Goal: Task Accomplishment & Management: Complete application form

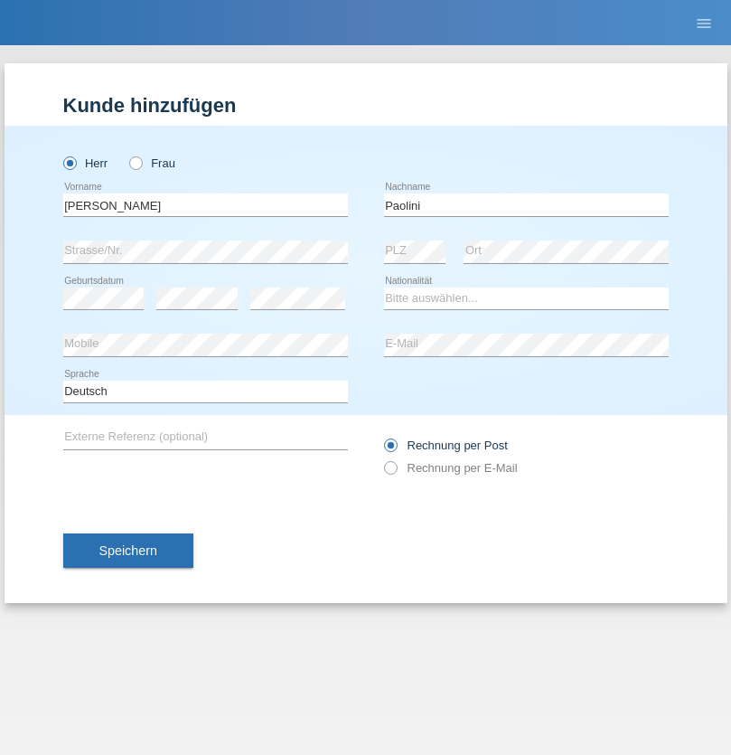
type input "Paolini"
select select "CH"
radio input "true"
click at [205, 204] on input "text" at bounding box center [205, 204] width 285 height 23
type input "Jörg"
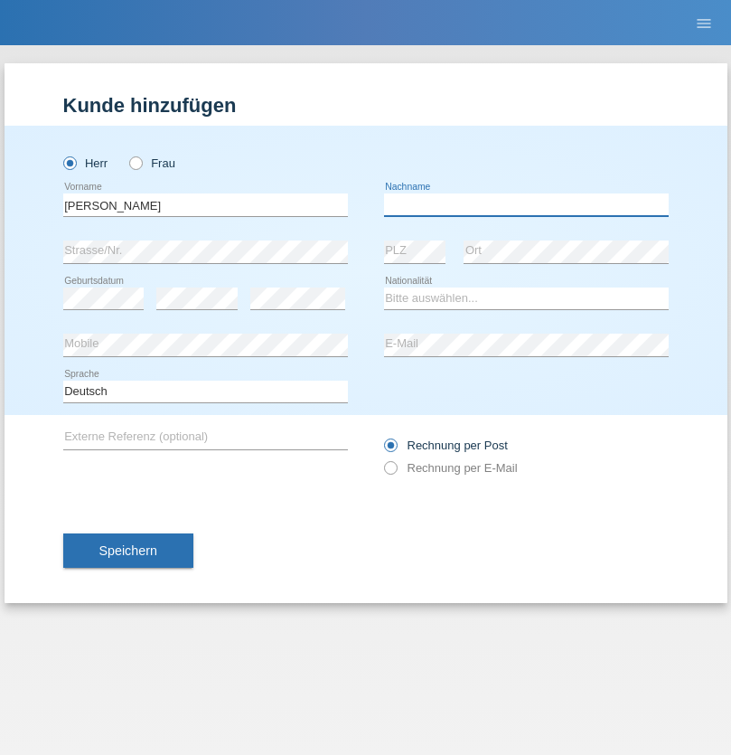
click at [526, 204] on input "text" at bounding box center [526, 204] width 285 height 23
type input "Traksel"
select select "DE"
select select "C"
select select "23"
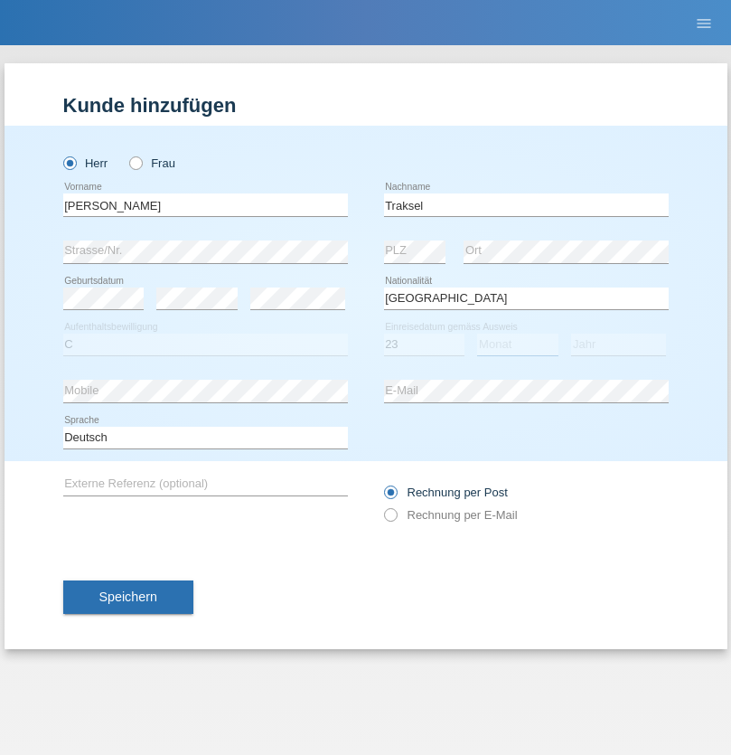
select select "08"
select select "2016"
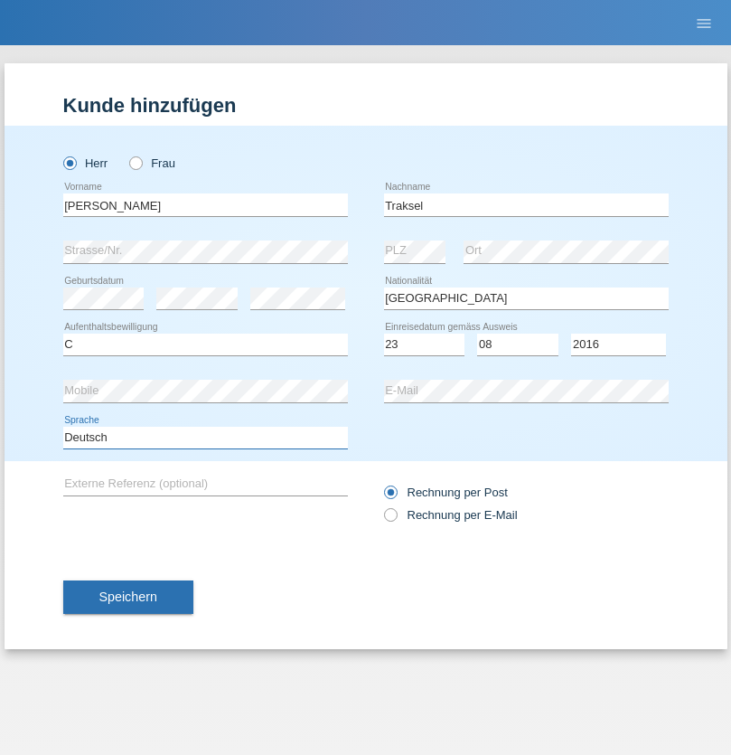
select select "en"
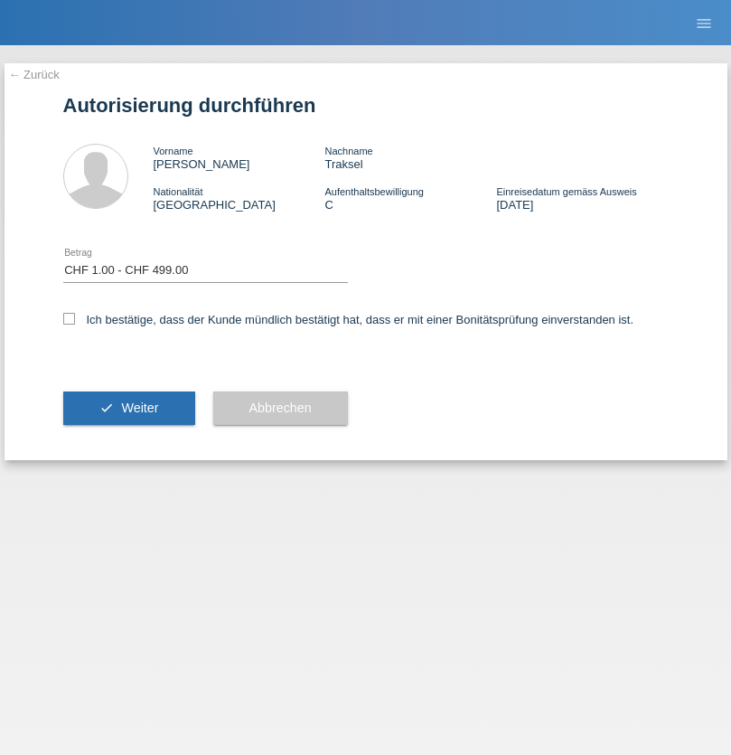
select select "1"
checkbox input "true"
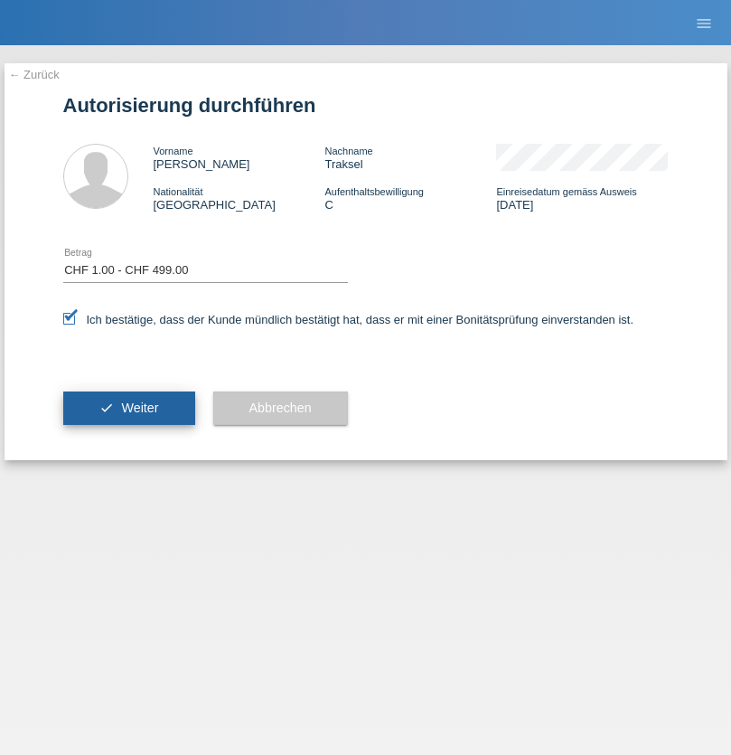
click at [128, 408] on span "Weiter" at bounding box center [139, 407] width 37 height 14
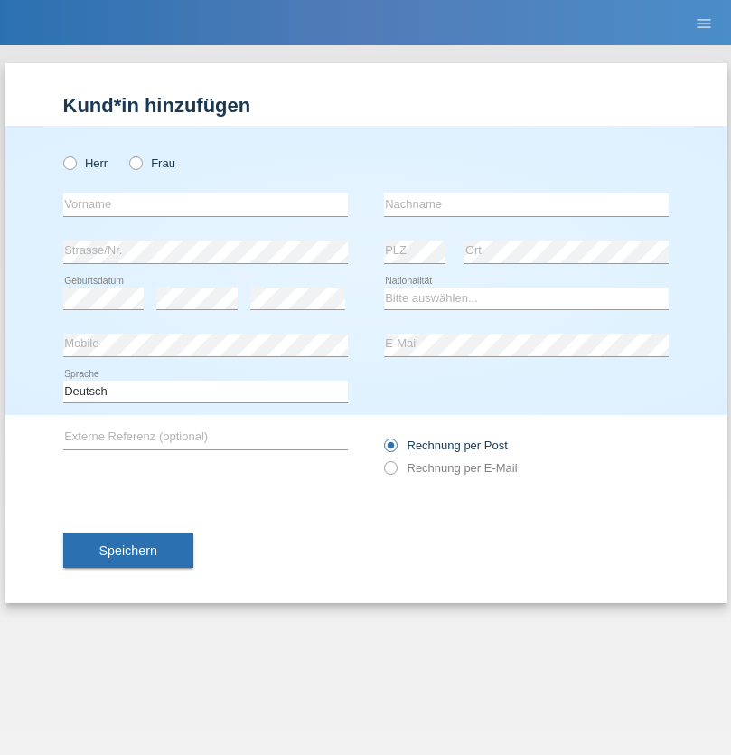
radio input "true"
click at [205, 204] on input "text" at bounding box center [205, 204] width 285 height 23
type input "naime"
click at [526, 204] on input "text" at bounding box center [526, 204] width 285 height 23
type input "llugiqi"
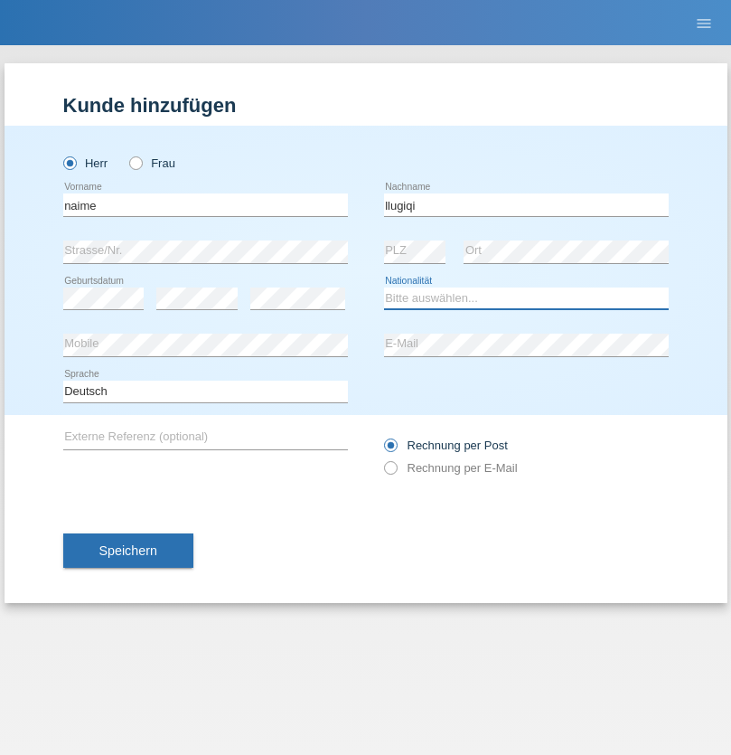
select select "CH"
radio input "true"
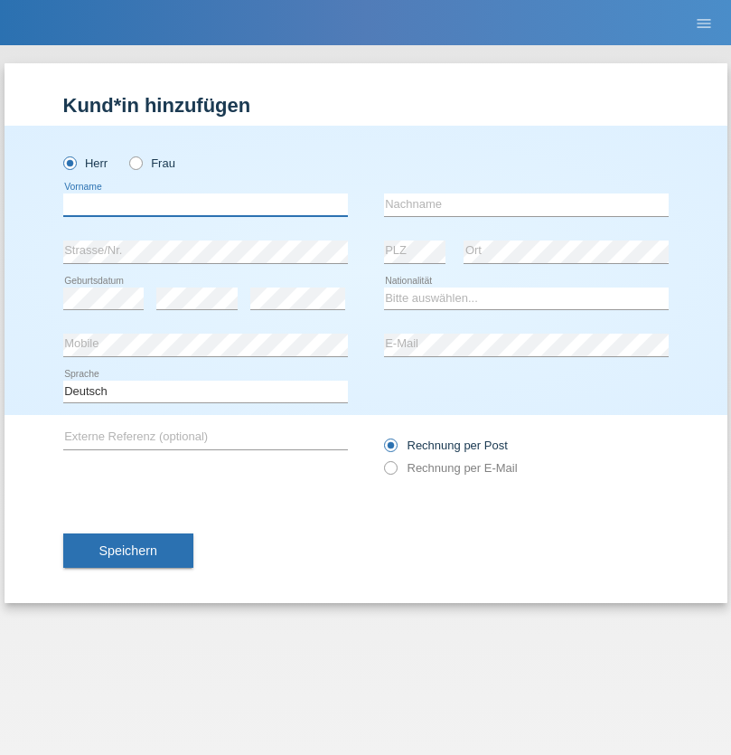
click at [205, 204] on input "text" at bounding box center [205, 204] width 285 height 23
type input "Shaban"
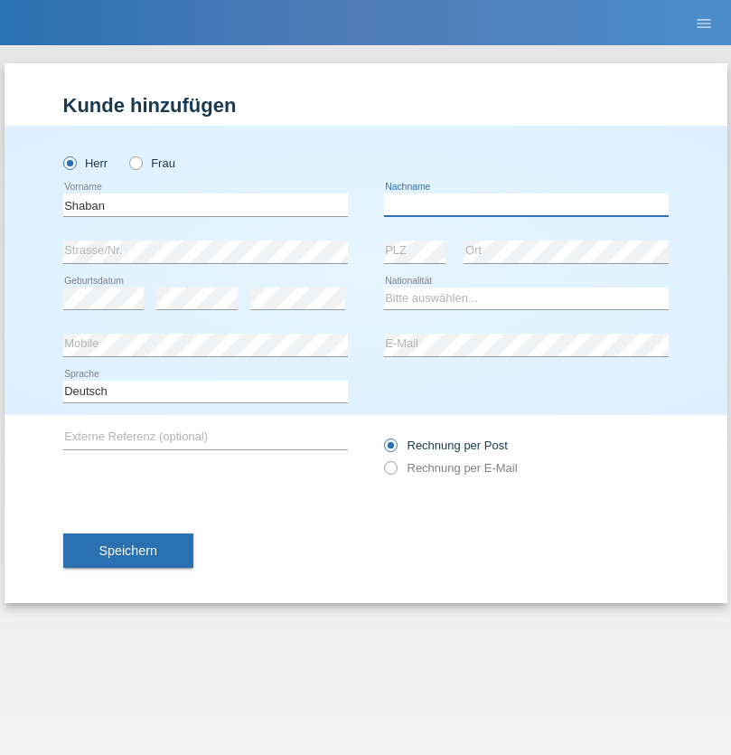
click at [526, 204] on input "text" at bounding box center [526, 204] width 285 height 23
type input "llugiqi"
select select "CH"
radio input "true"
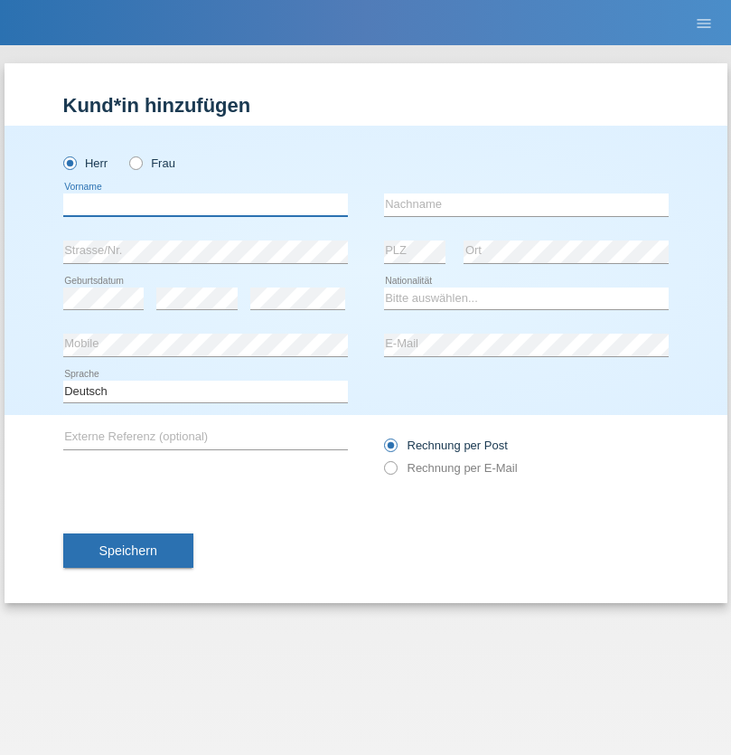
click at [205, 204] on input "text" at bounding box center [205, 204] width 285 height 23
type input "Ristic"
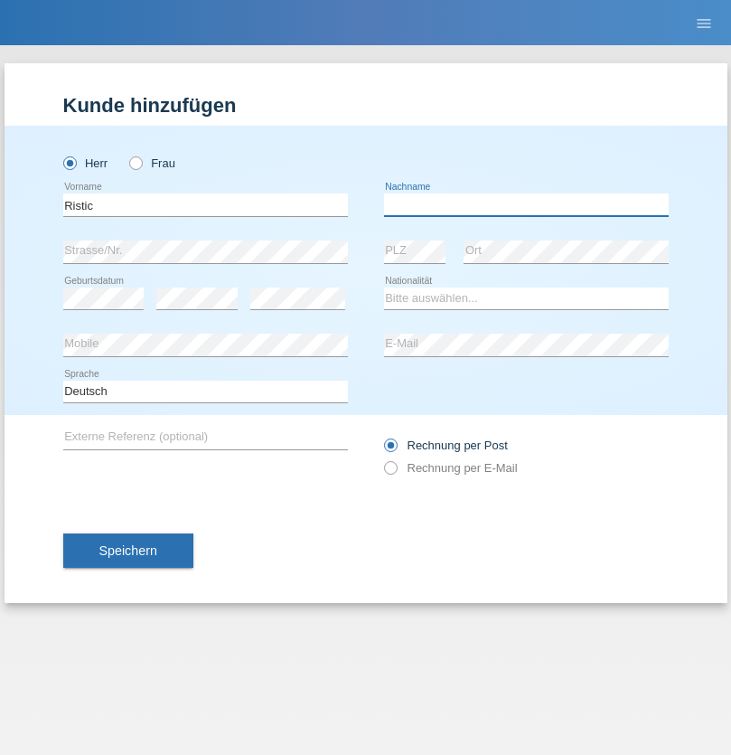
click at [526, 204] on input "text" at bounding box center [526, 204] width 285 height 23
type input "[PERSON_NAME]"
select select "RS"
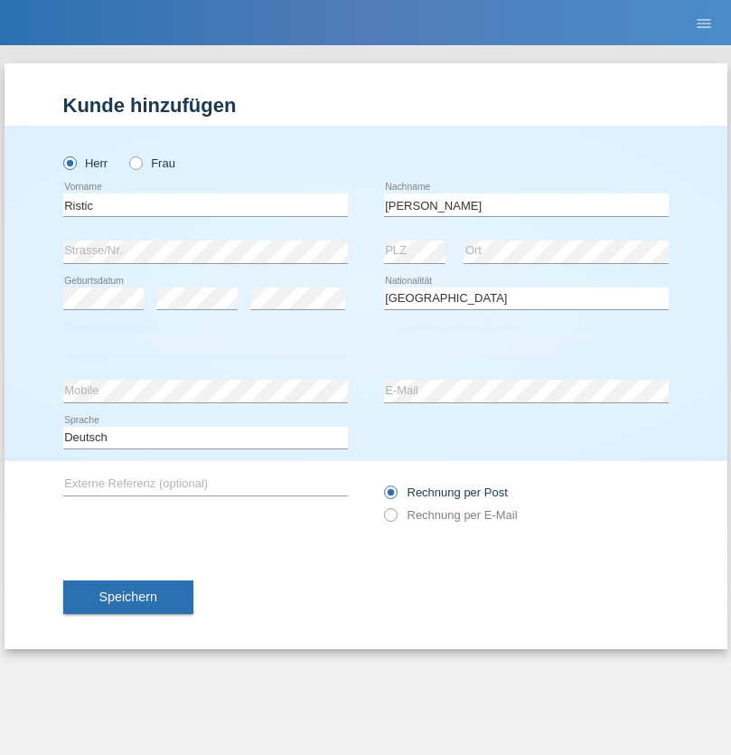
select select "C"
select select "06"
select select "05"
select select "2004"
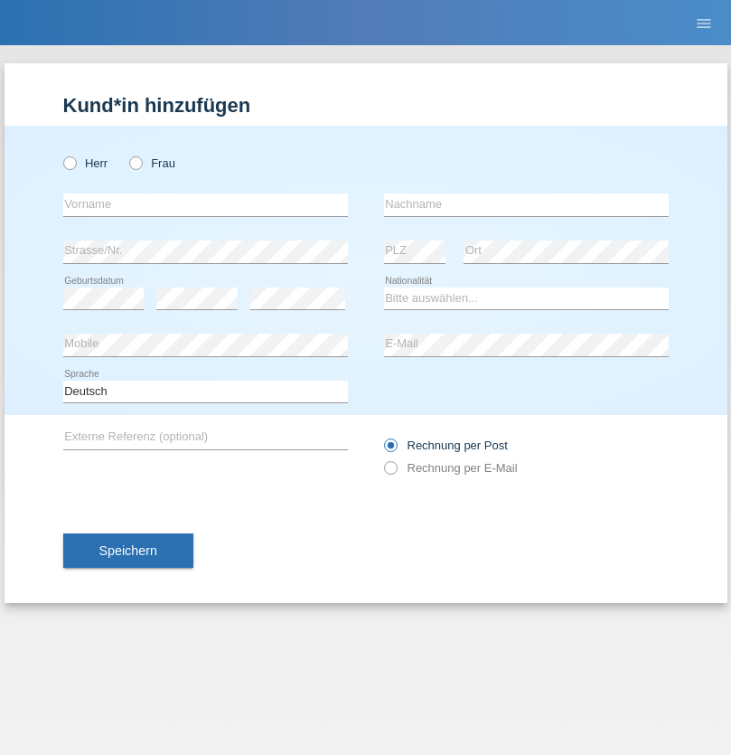
radio input "true"
click at [205, 204] on input "text" at bounding box center [205, 204] width 285 height 23
type input "[PERSON_NAME]"
click at [526, 204] on input "text" at bounding box center [526, 204] width 285 height 23
type input "Patera"
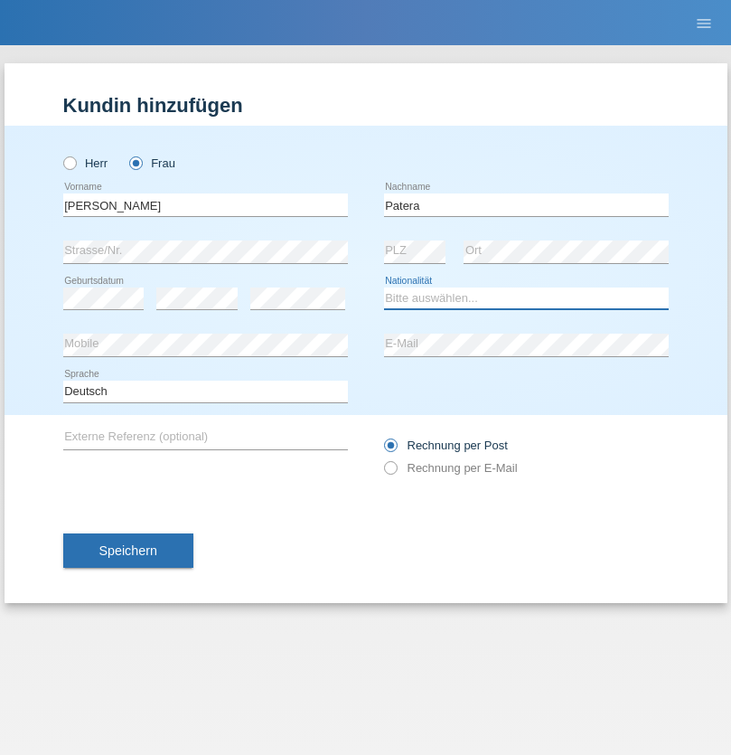
select select "CH"
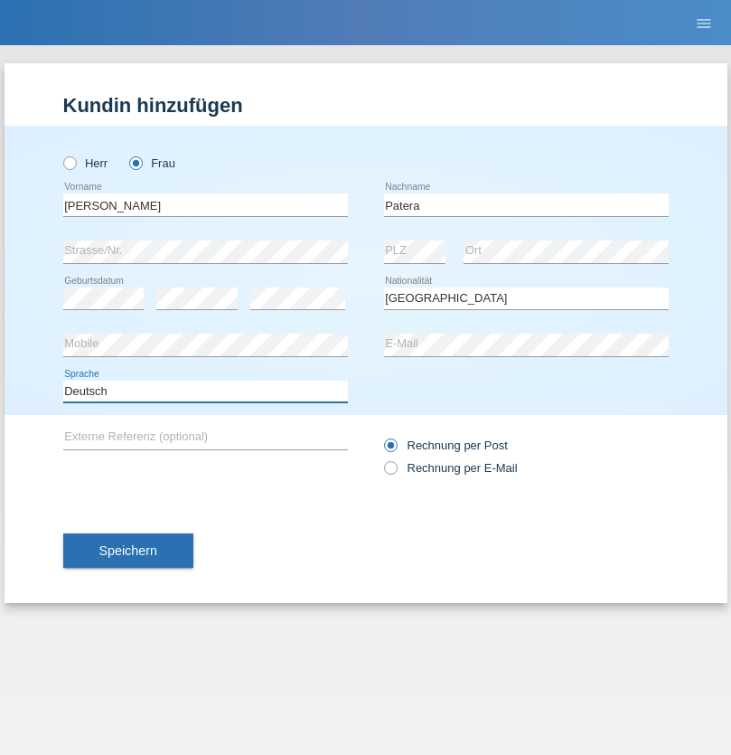
select select "en"
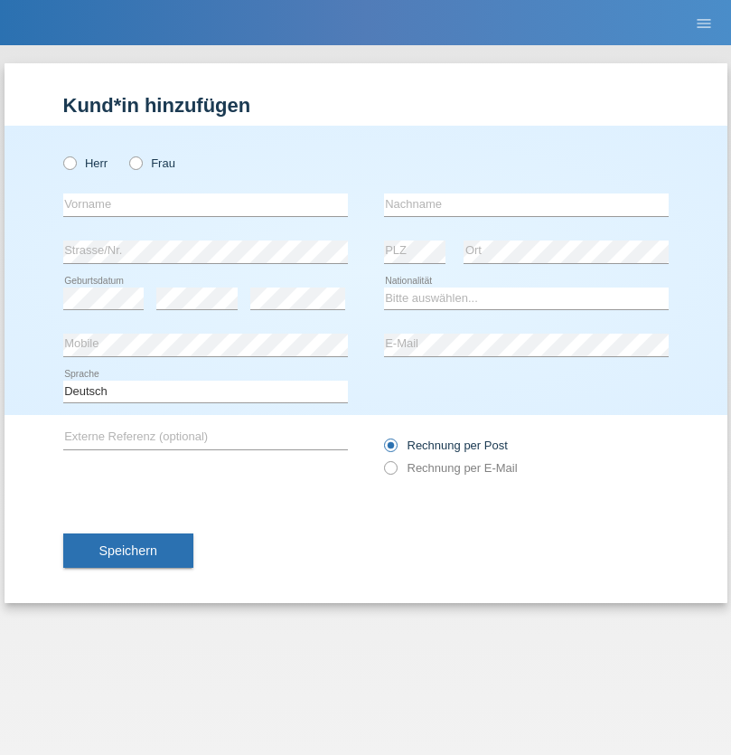
radio input "true"
click at [205, 204] on input "text" at bounding box center [205, 204] width 285 height 23
type input "Champing"
click at [526, 204] on input "text" at bounding box center [526, 204] width 285 height 23
type input "Malonga"
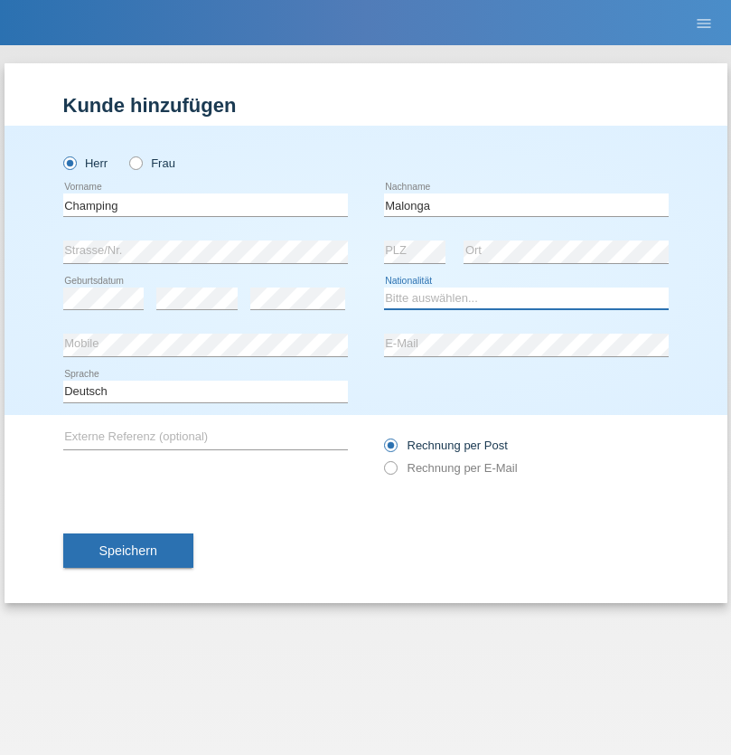
select select "CH"
radio input "true"
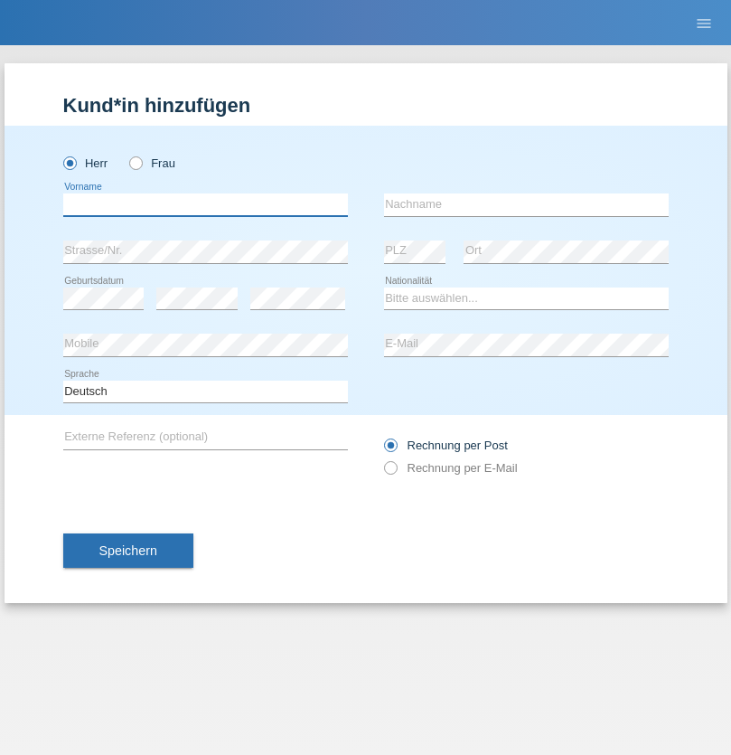
click at [205, 204] on input "text" at bounding box center [205, 204] width 285 height 23
type input "Djordjevic"
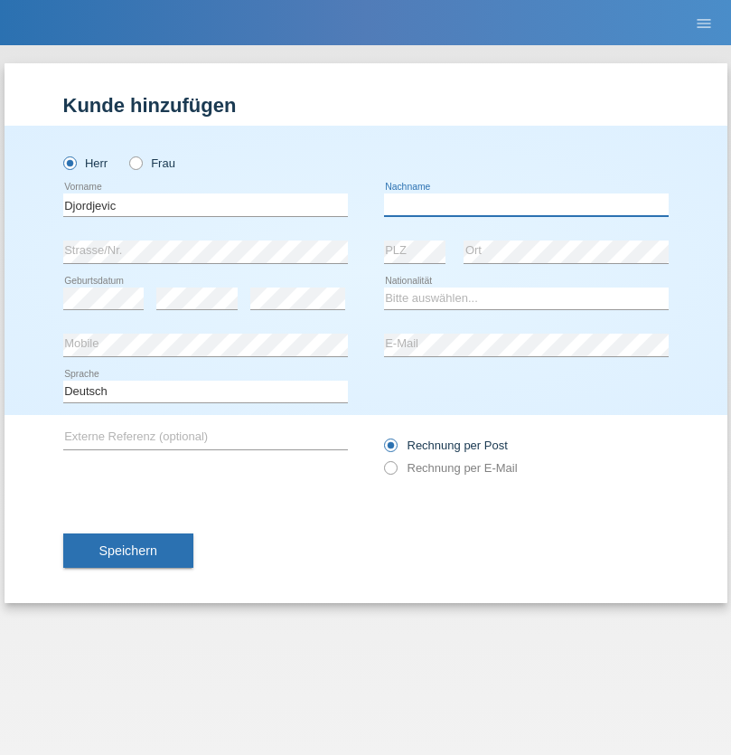
click at [526, 204] on input "text" at bounding box center [526, 204] width 285 height 23
type input "Radosav"
select select "RS"
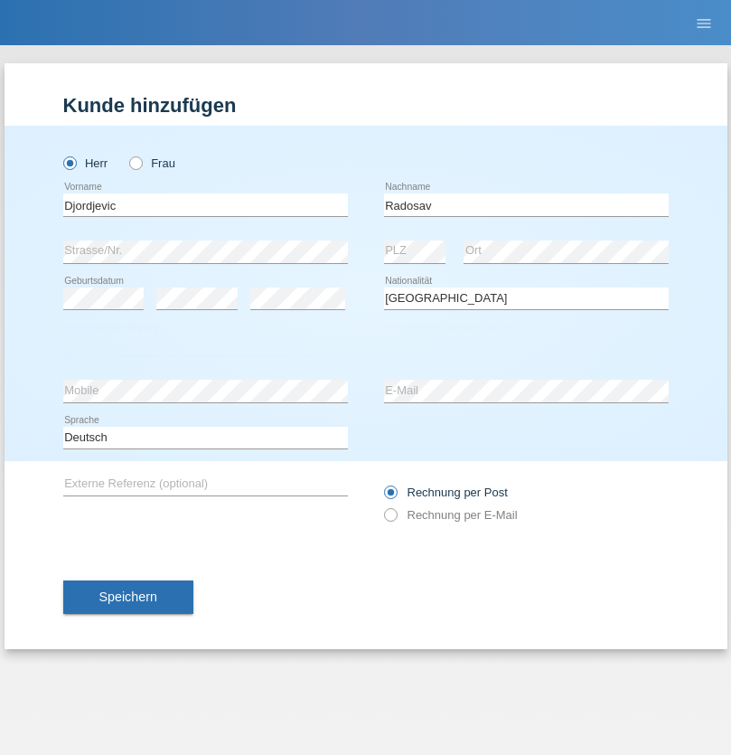
select select "C"
select select "10"
select select "03"
select select "1989"
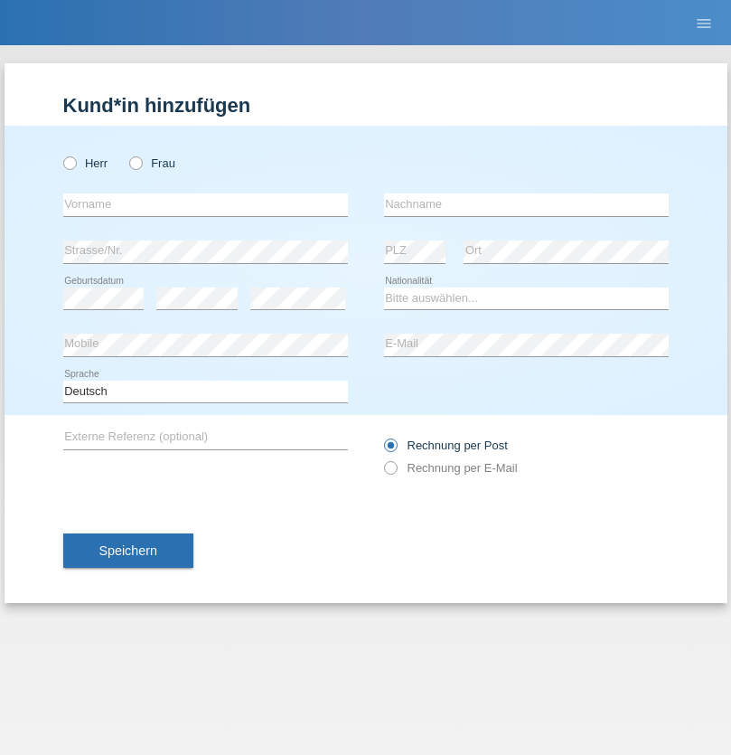
radio input "true"
click at [205, 204] on input "text" at bounding box center [205, 204] width 285 height 23
type input "[PERSON_NAME]"
click at [526, 204] on input "text" at bounding box center [526, 204] width 285 height 23
type input "Sakhi"
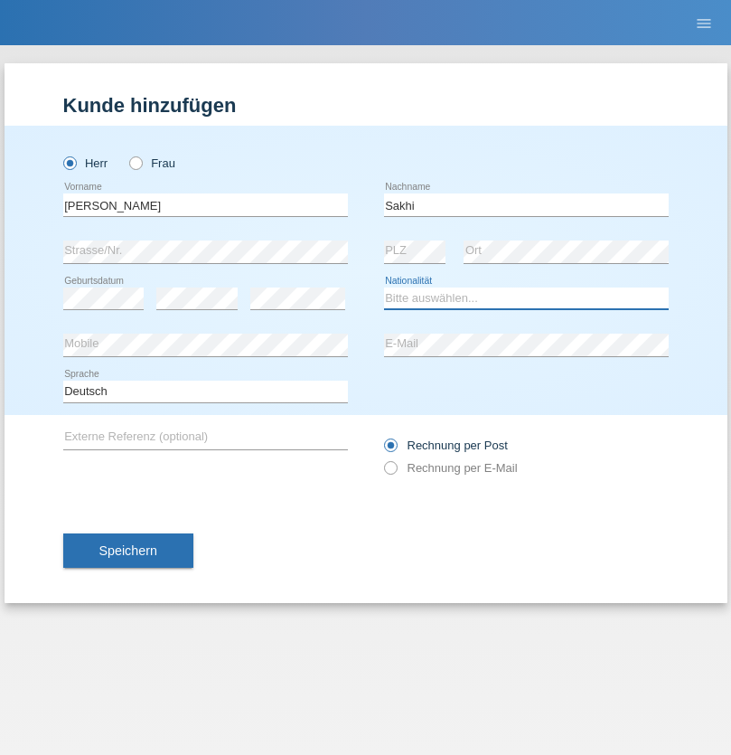
select select "IT"
select select "C"
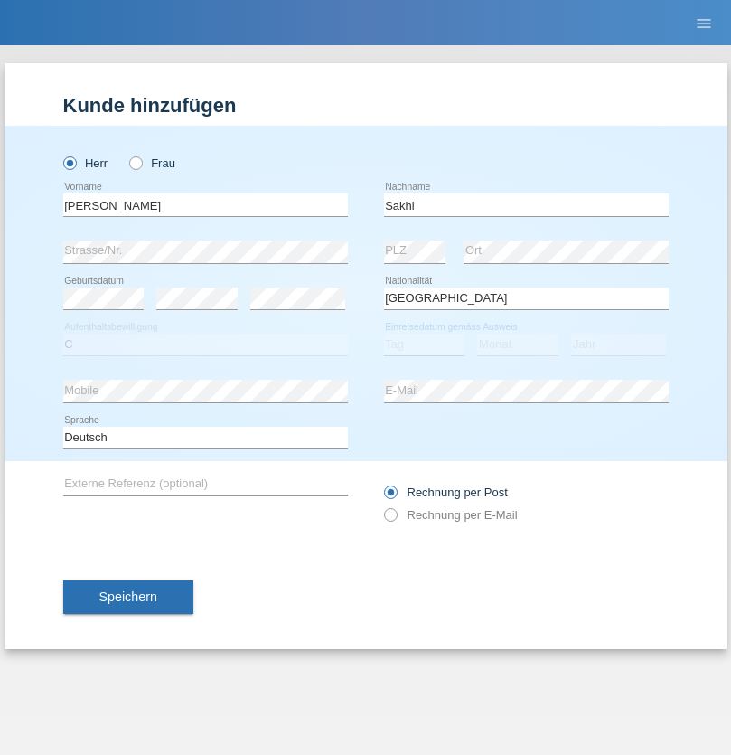
select select "24"
select select "10"
select select "2021"
